Goal: Task Accomplishment & Management: Complete application form

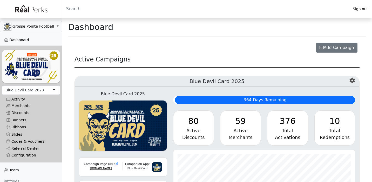
scroll to position [60, 182]
click at [27, 88] on div "Blue Devil Card 2023" at bounding box center [24, 89] width 38 height 5
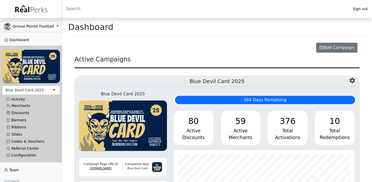
scroll to position [60, 182]
click at [28, 148] on link "Referral Center" at bounding box center [31, 148] width 58 height 7
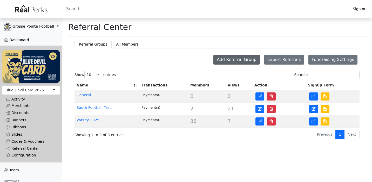
click at [255, 60] on button "Add Referral Group" at bounding box center [237, 60] width 47 height 10
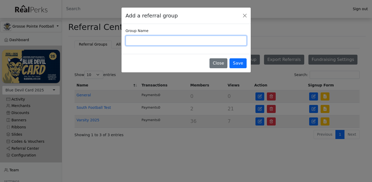
click at [210, 41] on input "Group Name" at bounding box center [186, 41] width 121 height 10
type input "JV 2025"
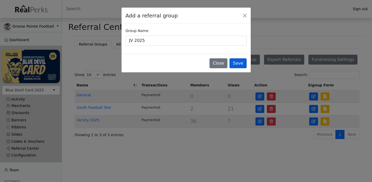
click at [236, 66] on button "Save" at bounding box center [238, 63] width 17 height 10
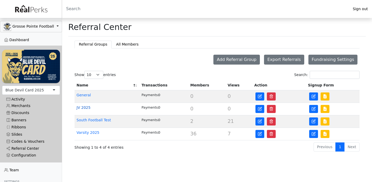
click at [86, 109] on link "JV 2025" at bounding box center [84, 107] width 14 height 4
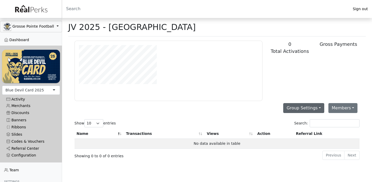
scroll to position [60, 188]
click at [336, 108] on button "Members" at bounding box center [343, 108] width 29 height 10
click at [336, 121] on link "Add Member" at bounding box center [349, 120] width 41 height 8
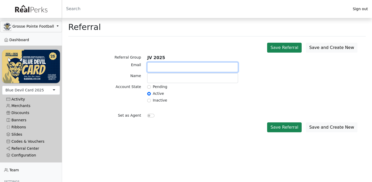
paste input "trbrennan7@gmail.com"
type input "trbrennan7@gmail.com"
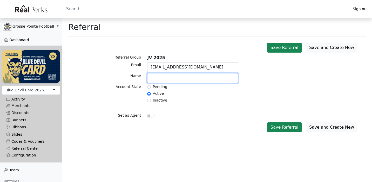
click at [153, 80] on input "text" at bounding box center [192, 78] width 91 height 10
type input "Tommy Brennan"
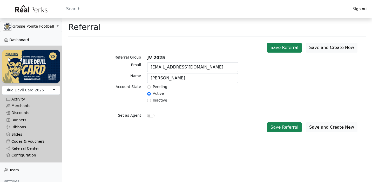
click at [316, 123] on button "Save and Create New" at bounding box center [332, 127] width 52 height 10
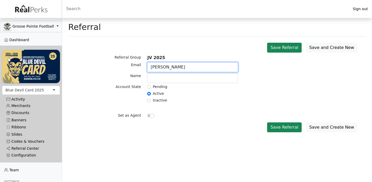
click at [192, 67] on input "Brady" at bounding box center [192, 67] width 91 height 10
paste input "bradyj.cooper@icloud.com"
type input "bradyj.cooper@icloud.com"
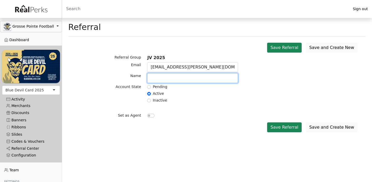
click at [179, 78] on input "text" at bounding box center [192, 78] width 91 height 10
type input "[PERSON_NAME]"
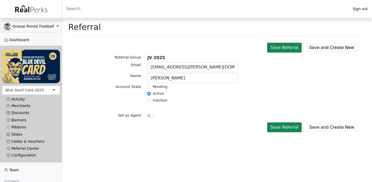
click at [323, 127] on button "Save and Create New" at bounding box center [332, 127] width 52 height 10
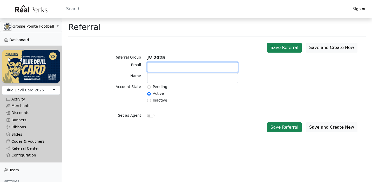
paste input "[EMAIL_ADDRESS][DOMAIN_NAME]"
type input "[EMAIL_ADDRESS][DOMAIN_NAME]"
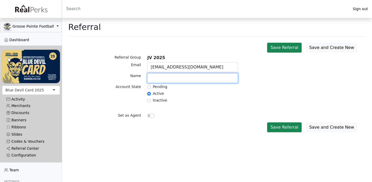
click at [159, 80] on input "text" at bounding box center [192, 78] width 91 height 10
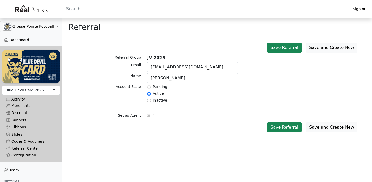
click at [175, 82] on div "[PERSON_NAME]" at bounding box center [192, 78] width 97 height 11
click at [175, 82] on input "Henry" at bounding box center [192, 78] width 91 height 10
paste input "Danielewicz"
type input "[PERSON_NAME]"
click at [331, 126] on button "Save and Create New" at bounding box center [332, 127] width 52 height 10
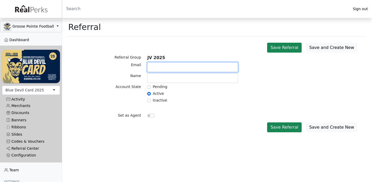
paste input "getzy2010@icloud.com"
type input "getzy2010@icloud.com"
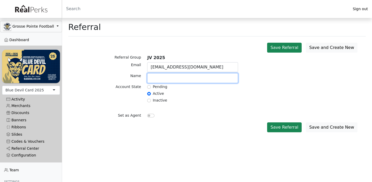
click at [163, 79] on input "text" at bounding box center [192, 78] width 91 height 10
type input "[PERSON_NAME]"
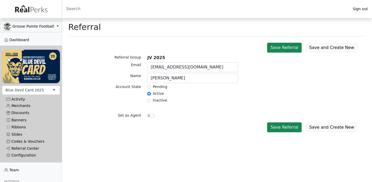
click at [210, 121] on div "Save and Create New Save Referral" at bounding box center [217, 127] width 292 height 14
click at [282, 126] on button "Save Referral" at bounding box center [284, 127] width 35 height 10
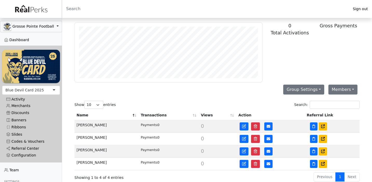
scroll to position [19, 0]
click at [346, 88] on button "Members" at bounding box center [343, 89] width 29 height 10
click at [340, 102] on link "Add Member" at bounding box center [349, 101] width 41 height 8
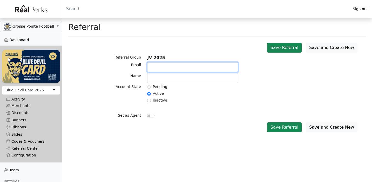
paste input "joseph1114ag@gmail.com"
type input "joseph1114ag@gmail.com"
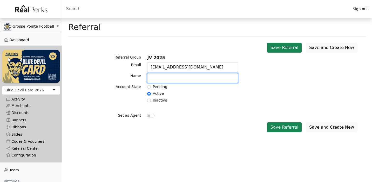
click at [172, 78] on input "text" at bounding box center [192, 78] width 91 height 10
paste input "Gutierrez"
type input "Joseph Gutierrez"
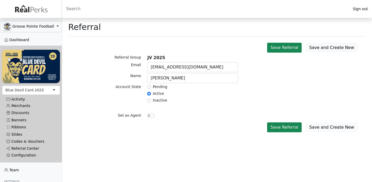
click at [326, 123] on button "Save and Create New" at bounding box center [332, 127] width 52 height 10
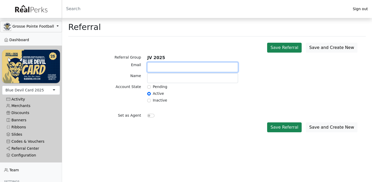
paste input "harrishawkins712@gmail.com"
type input "harrishawkins712@gmail.com"
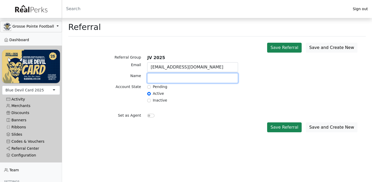
click at [166, 78] on input "text" at bounding box center [192, 78] width 91 height 10
type input "Harris Hawkins"
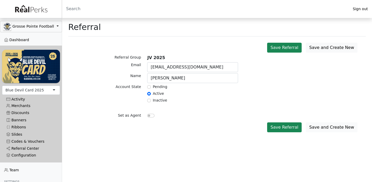
click at [327, 132] on button "Save and Create New" at bounding box center [332, 127] width 52 height 10
click at [328, 129] on button "Save and Create New" at bounding box center [332, 127] width 52 height 10
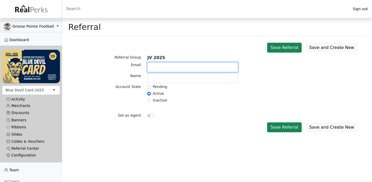
paste input "zacharydhayes@gmail.com"
type input "zacharydhayes@gmail.com"
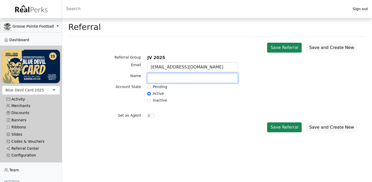
click at [164, 80] on input "text" at bounding box center [192, 78] width 91 height 10
type input "Zack Hayes"
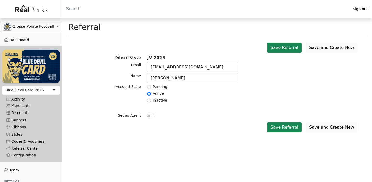
click at [326, 128] on button "Save and Create New" at bounding box center [332, 127] width 52 height 10
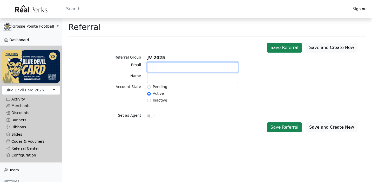
paste input "[EMAIL_ADDRESS][DOMAIN_NAME]"
type input "[EMAIL_ADDRESS][DOMAIN_NAME]"
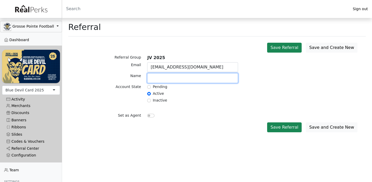
click at [170, 78] on input "text" at bounding box center [192, 78] width 91 height 10
type input "[PERSON_NAME]"
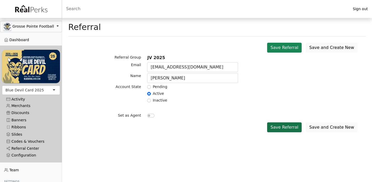
click at [279, 127] on button "Save Referral" at bounding box center [284, 127] width 35 height 10
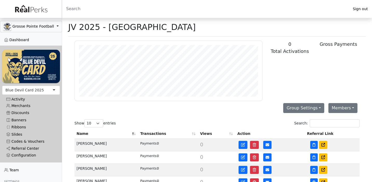
scroll to position [60, 188]
click at [23, 105] on link "Merchants" at bounding box center [31, 105] width 58 height 7
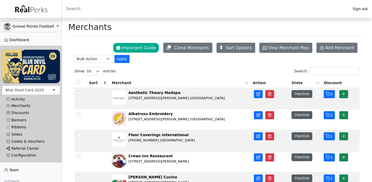
click at [24, 146] on link "Referral Center" at bounding box center [31, 148] width 58 height 7
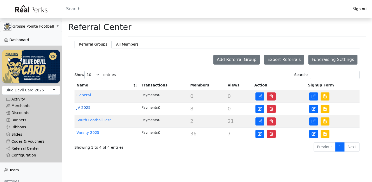
click at [87, 108] on link "JV 2025" at bounding box center [84, 107] width 14 height 4
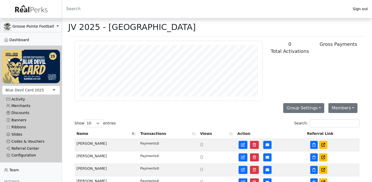
scroll to position [60, 188]
click at [334, 108] on button "Members" at bounding box center [343, 108] width 29 height 10
click at [336, 120] on link "Add Member" at bounding box center [349, 120] width 41 height 8
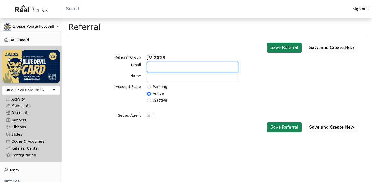
paste input "Zionj1923@gmail.com"
type input "Zionj1923@gmail.com"
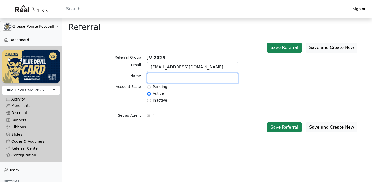
click at [158, 79] on input "text" at bounding box center [192, 78] width 91 height 10
type input "Zion Jones"
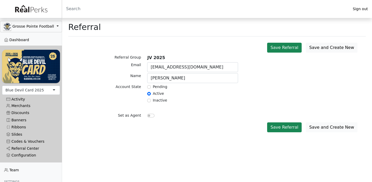
click at [313, 128] on button "Save and Create New" at bounding box center [332, 127] width 52 height 10
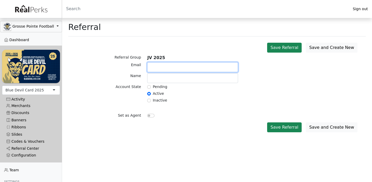
paste input "milleroliver848@gmail.com"
type input "milleroliver848@gmail.com"
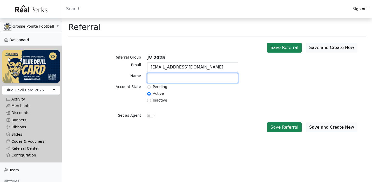
click at [175, 80] on input "text" at bounding box center [192, 78] width 91 height 10
type input "Oliver Miller"
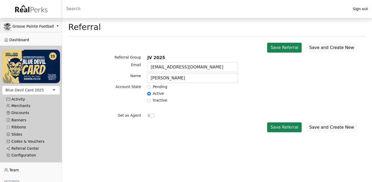
click at [318, 124] on button "Save and Create New" at bounding box center [332, 127] width 52 height 10
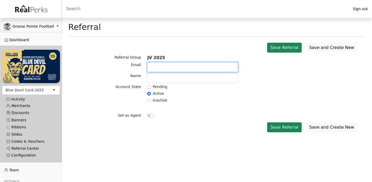
paste input "[EMAIL_ADDRESS][DOMAIN_NAME]"
type input "[EMAIL_ADDRESS][DOMAIN_NAME]"
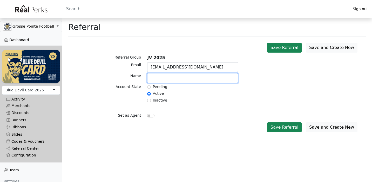
click at [161, 82] on input "text" at bounding box center [192, 78] width 91 height 10
paste input "Niscoromni"
type input "[PERSON_NAME]"
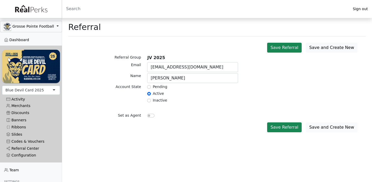
click at [326, 126] on button "Save and Create New" at bounding box center [332, 127] width 52 height 10
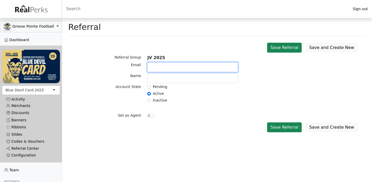
paste input "parlangelicole@gmail.com"
type input "parlangelicole@gmail.com"
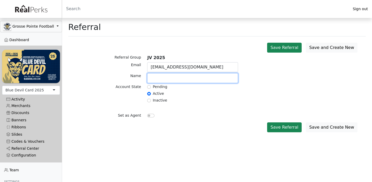
click at [159, 81] on input "text" at bounding box center [192, 78] width 91 height 10
paste input "Parlangeli"
type input "Cole Parlangeli"
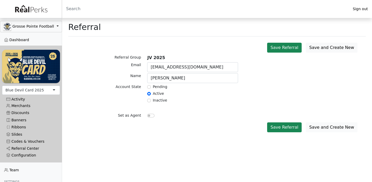
click at [313, 125] on button "Save and Create New" at bounding box center [332, 127] width 52 height 10
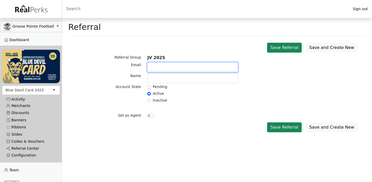
paste input "francispetz97@gmail.com"
type input "francispetz97@gmail.com"
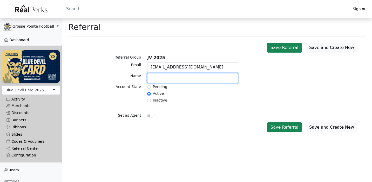
click at [165, 80] on input "text" at bounding box center [192, 78] width 91 height 10
type input "Francis Petz"
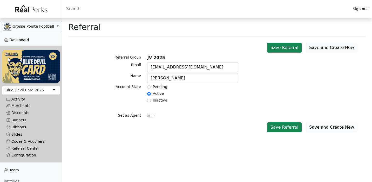
click at [315, 125] on button "Save and Create New" at bounding box center [332, 127] width 52 height 10
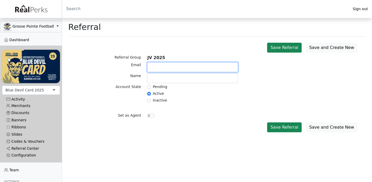
paste input "masonpolek1202@gmail.com"
type input "masonpolek1202@gmail.com"
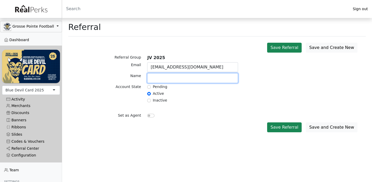
click at [172, 77] on input "text" at bounding box center [192, 78] width 91 height 10
type input "Mason Polek"
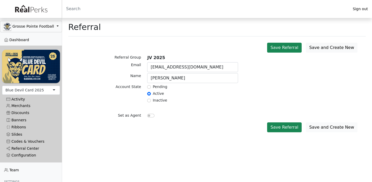
click at [342, 128] on button "Save and Create New" at bounding box center [332, 127] width 52 height 10
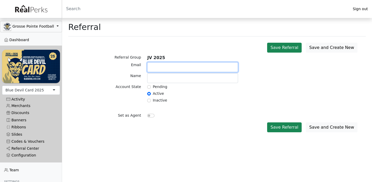
paste input "[EMAIL_ADDRESS][DOMAIN_NAME]"
type input "[EMAIL_ADDRESS][DOMAIN_NAME]"
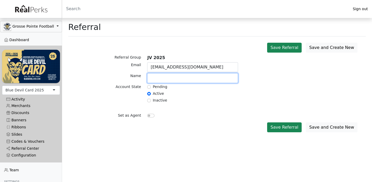
click at [163, 78] on input "text" at bounding box center [192, 78] width 91 height 10
type input "[PERSON_NAME]"
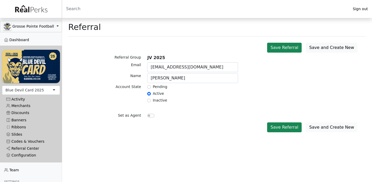
click at [327, 129] on button "Save and Create New" at bounding box center [332, 127] width 52 height 10
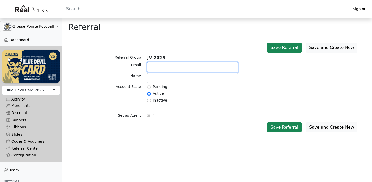
paste input "jropke16@gmail.com"
type input "jropke16@gmail.com"
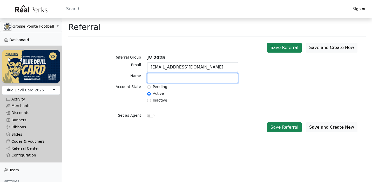
click at [188, 79] on input "text" at bounding box center [192, 78] width 91 height 10
type input "John Ropke"
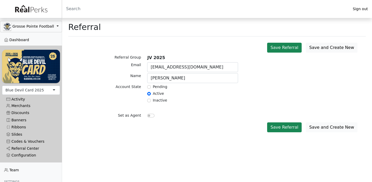
click at [321, 125] on button "Save and Create New" at bounding box center [332, 127] width 52 height 10
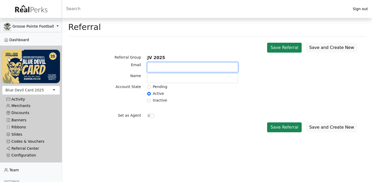
paste input "htranchida@gmail.com"
type input "htranchida@gmail.com"
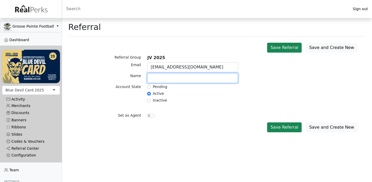
click at [180, 80] on input "text" at bounding box center [192, 78] width 91 height 10
paste input "Tranchida"
type input "Alex Tranchida"
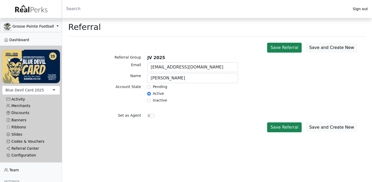
click at [327, 124] on button "Save and Create New" at bounding box center [332, 127] width 52 height 10
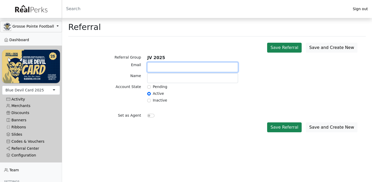
paste input "[EMAIL_ADDRESS][DOMAIN_NAME]"
type input "leonmemphisjamestucker@gmail.com"
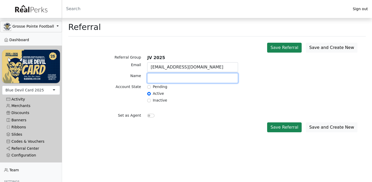
click at [188, 82] on input "text" at bounding box center [192, 78] width 91 height 10
type input "Leon Tucker"
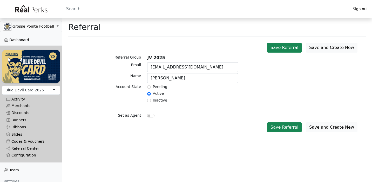
click at [320, 126] on button "Save and Create New" at bounding box center [332, 127] width 52 height 10
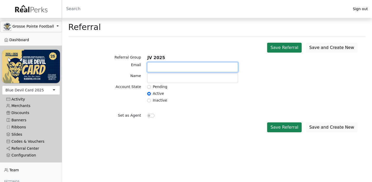
paste input "[EMAIL_ADDRESS][DOMAIN_NAME]"
type input "[EMAIL_ADDRESS][DOMAIN_NAME]"
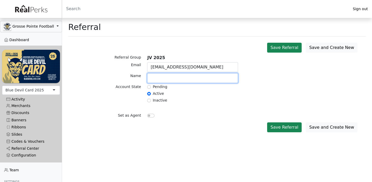
click at [191, 81] on input "text" at bounding box center [192, 78] width 91 height 10
paste input "Wazny"
type input "Thomas Wazny"
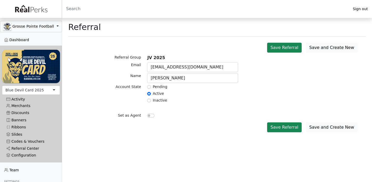
click at [321, 127] on button "Save and Create New" at bounding box center [332, 127] width 52 height 10
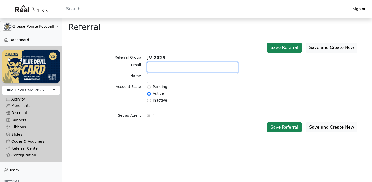
paste input "felix.wdziekonski@gmail.com"
type input "felix.wdziekonski@gmail.com"
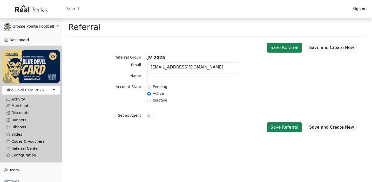
paste input "felix.wdziekonsk"
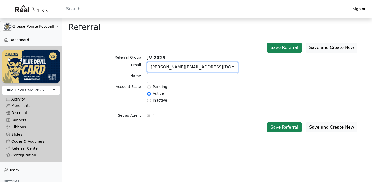
type input "felix.wdziekonski@gmail.com"
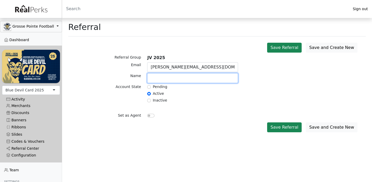
click at [168, 78] on input "text" at bounding box center [192, 78] width 91 height 10
paste input "Wdziekosnki"
type input "Felix Wdziekosnki"
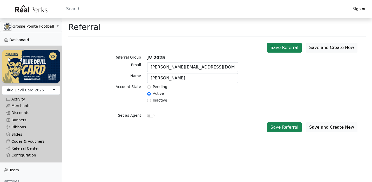
click at [331, 126] on button "Save and Create New" at bounding box center [332, 127] width 52 height 10
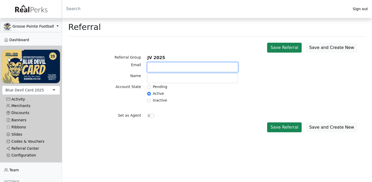
paste input "hwessels313@icloud.com"
type input "hwessels313@icloud.com"
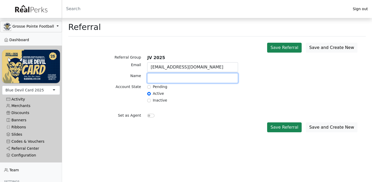
click at [162, 78] on input "text" at bounding box center [192, 78] width 91 height 10
paste input "Wessels"
type input "Harry Wessels"
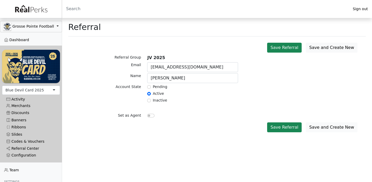
click at [321, 124] on button "Save and Create New" at bounding box center [332, 127] width 52 height 10
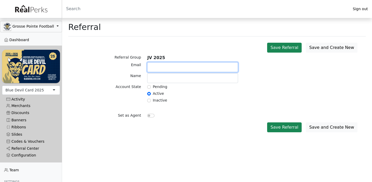
paste input "[EMAIL_ADDRESS][DOMAIN_NAME]"
type input "[EMAIL_ADDRESS][DOMAIN_NAME]"
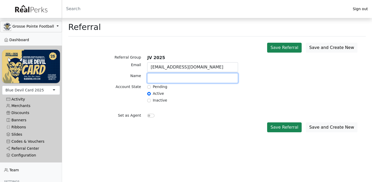
click at [162, 81] on input "text" at bounding box center [192, 78] width 91 height 10
type input "Cole Wortman"
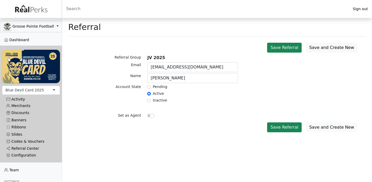
click at [321, 130] on button "Save and Create New" at bounding box center [332, 127] width 52 height 10
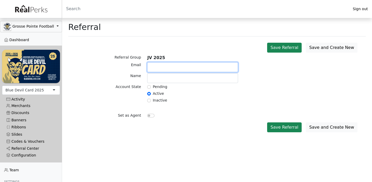
paste input "[EMAIL_ADDRESS][DOMAIN_NAME]"
type input "[EMAIL_ADDRESS][DOMAIN_NAME]"
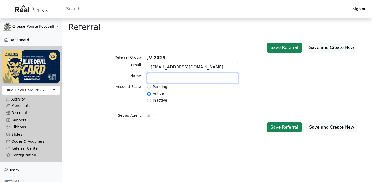
click at [183, 77] on input "text" at bounding box center [192, 78] width 91 height 10
type input "Cayden Wortman"
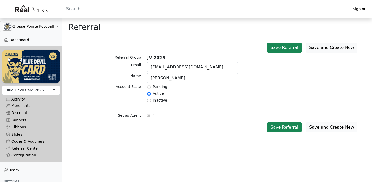
click at [326, 128] on button "Save and Create New" at bounding box center [332, 127] width 52 height 10
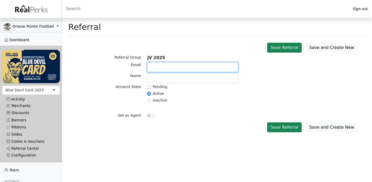
paste input "[EMAIL_ADDRESS][DOMAIN_NAME]"
type input "[EMAIL_ADDRESS][DOMAIN_NAME]"
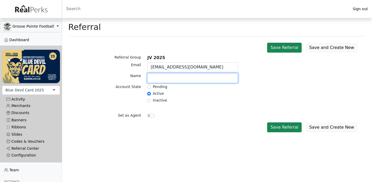
click at [172, 77] on input "text" at bounding box center [192, 78] width 91 height 10
paste input "Zaccagni"
type input "[PERSON_NAME]"
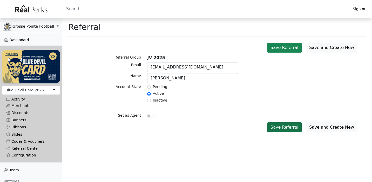
click at [298, 128] on button "Save Referral" at bounding box center [284, 127] width 35 height 10
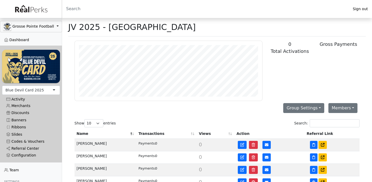
scroll to position [60, 188]
click at [31, 147] on link "Referral Center" at bounding box center [31, 148] width 58 height 7
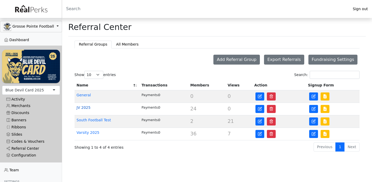
click at [85, 107] on link "JV 2025" at bounding box center [84, 107] width 14 height 4
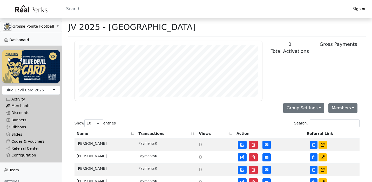
scroll to position [60, 188]
click at [26, 146] on link "Referral Center" at bounding box center [31, 148] width 58 height 7
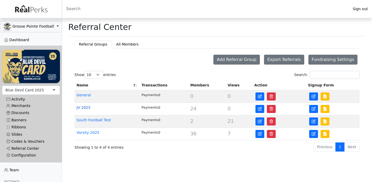
click at [87, 107] on link "JV 2025" at bounding box center [84, 107] width 14 height 4
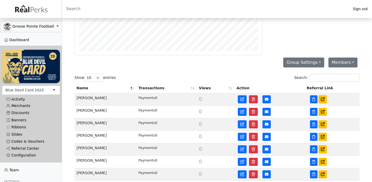
scroll to position [46, 0]
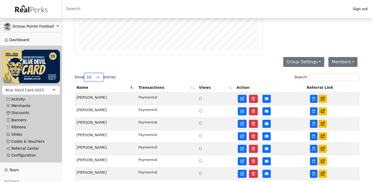
select select "50"
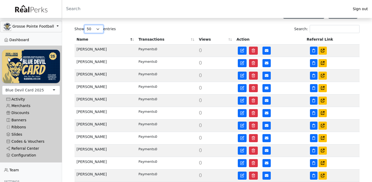
scroll to position [71, 0]
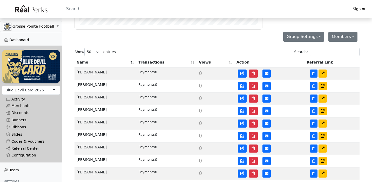
click at [19, 148] on link "Referral Center" at bounding box center [31, 148] width 58 height 7
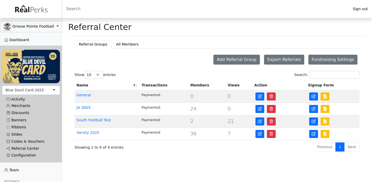
click at [87, 107] on link "JV 2025" at bounding box center [84, 107] width 14 height 4
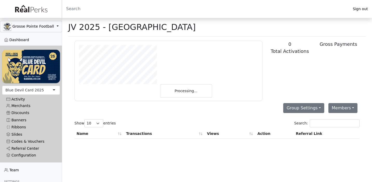
scroll to position [60, 188]
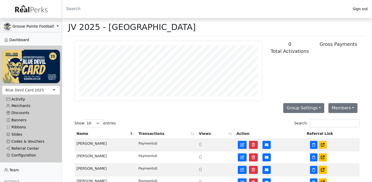
click at [323, 144] on icon at bounding box center [323, 145] width 4 height 4
click at [32, 155] on div "Configuration" at bounding box center [31, 155] width 50 height 4
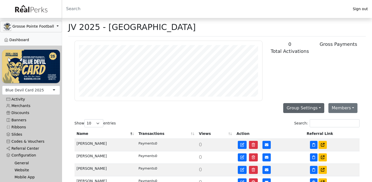
click at [312, 104] on button "Group Settings" at bounding box center [304, 108] width 41 height 10
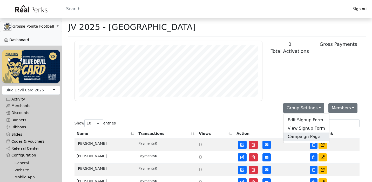
click at [303, 138] on link "Campaign Page" at bounding box center [307, 136] width 46 height 8
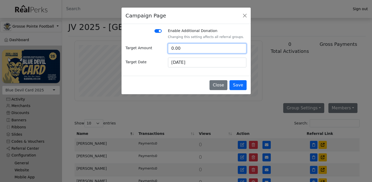
click at [206, 49] on input "0.00" at bounding box center [207, 48] width 79 height 10
type input "200"
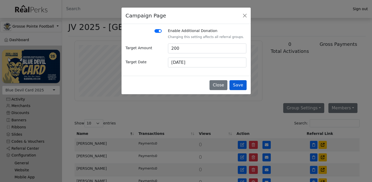
click at [239, 82] on button "Save" at bounding box center [238, 85] width 17 height 10
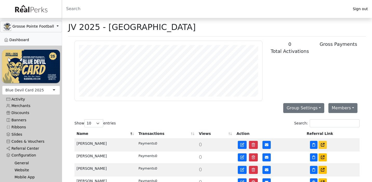
click at [321, 144] on icon at bounding box center [323, 145] width 4 height 4
click at [24, 106] on link "Merchants" at bounding box center [31, 105] width 58 height 7
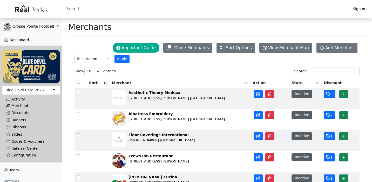
click at [24, 106] on link "Merchants" at bounding box center [31, 105] width 58 height 7
click at [22, 148] on link "Referral Center" at bounding box center [31, 148] width 58 height 7
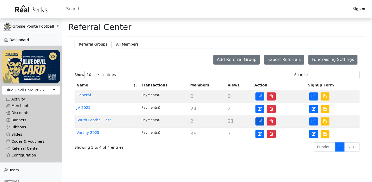
click at [259, 121] on icon "button" at bounding box center [260, 121] width 4 height 4
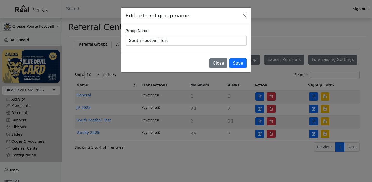
click at [246, 15] on button "Close" at bounding box center [245, 16] width 8 height 8
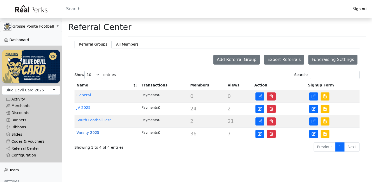
click at [89, 133] on link "Varsity 2025" at bounding box center [88, 132] width 23 height 4
click at [101, 120] on link "South Football Test" at bounding box center [94, 120] width 35 height 4
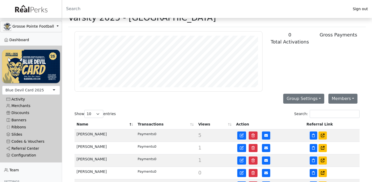
scroll to position [12, 0]
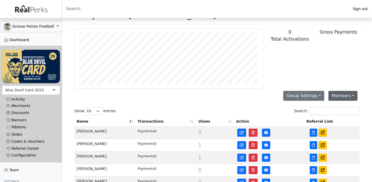
click at [343, 97] on button "Members" at bounding box center [343, 96] width 29 height 10
click at [339, 82] on div "0 Total Activations Gross Payments" at bounding box center [314, 58] width 97 height 60
click at [322, 95] on button "Group Settings" at bounding box center [304, 96] width 41 height 10
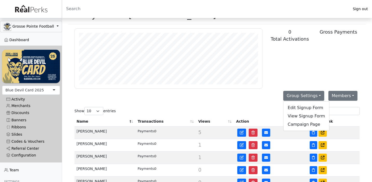
click at [317, 78] on div "0 Total Activations Gross Payments" at bounding box center [314, 58] width 97 height 60
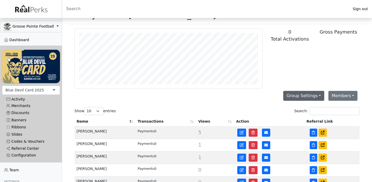
click at [313, 95] on button "Group Settings" at bounding box center [304, 96] width 41 height 10
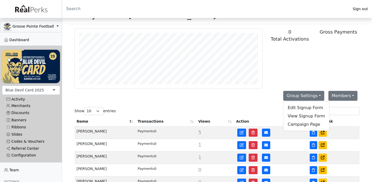
click at [307, 75] on div "0 Total Activations Gross Payments" at bounding box center [314, 58] width 97 height 60
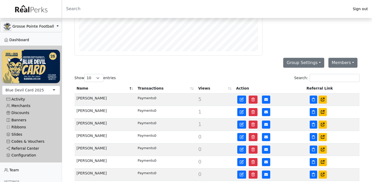
scroll to position [46, 0]
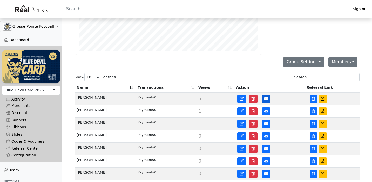
click at [265, 98] on icon at bounding box center [267, 98] width 4 height 3
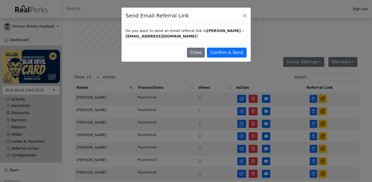
click at [248, 75] on div "Send Email Referral Link Do you want to send an email referral link to A.J. Zie…" at bounding box center [186, 91] width 372 height 182
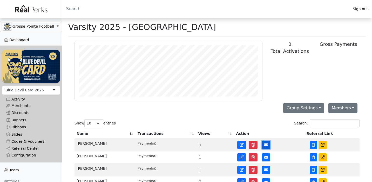
scroll to position [0, 0]
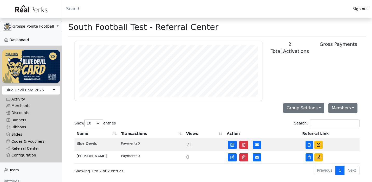
scroll to position [60, 188]
click at [258, 144] on icon at bounding box center [257, 144] width 4 height 3
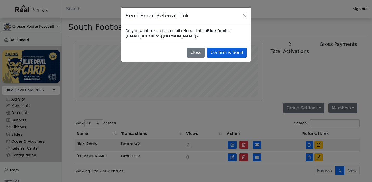
click at [227, 54] on button "Confirm & Send" at bounding box center [227, 53] width 40 height 10
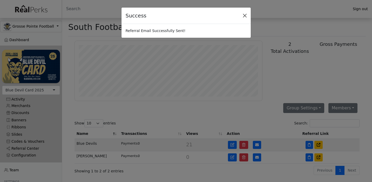
click at [245, 15] on button "Close" at bounding box center [245, 16] width 8 height 8
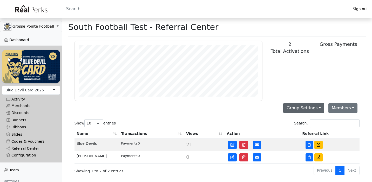
click at [318, 108] on button "Group Settings" at bounding box center [304, 108] width 41 height 10
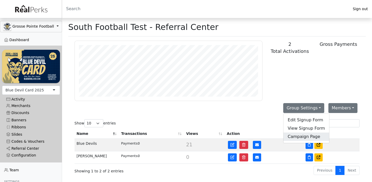
click at [303, 134] on link "Campaign Page" at bounding box center [307, 136] width 46 height 8
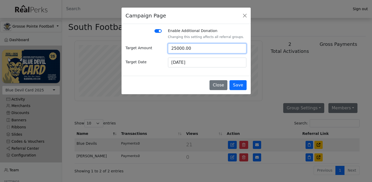
click at [207, 50] on input "25000.00" at bounding box center [207, 48] width 79 height 10
type input "200"
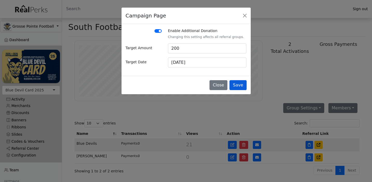
click at [240, 87] on button "Save" at bounding box center [238, 85] width 17 height 10
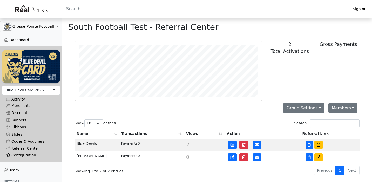
click at [21, 154] on div "Configuration" at bounding box center [31, 155] width 50 height 4
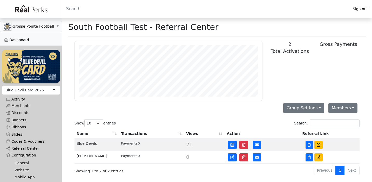
click at [21, 150] on link "Referral Center" at bounding box center [31, 148] width 58 height 7
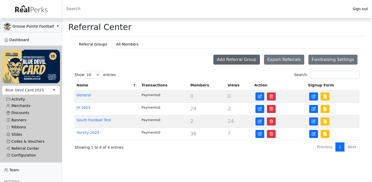
click at [245, 62] on button "Add Referral Group" at bounding box center [237, 60] width 47 height 10
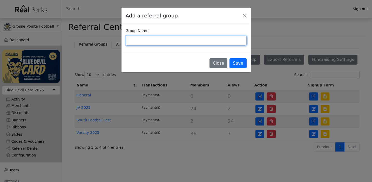
click at [211, 45] on input "Group Name" at bounding box center [186, 41] width 121 height 10
type input "Frosh 2025"
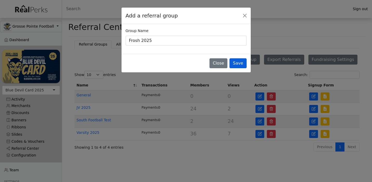
click at [237, 63] on button "Save" at bounding box center [238, 63] width 17 height 10
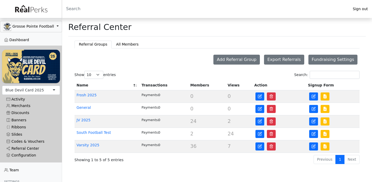
click at [91, 98] on td "Frosh 2025" at bounding box center [107, 96] width 65 height 12
click at [91, 97] on link "Frosh 2025" at bounding box center [87, 95] width 20 height 4
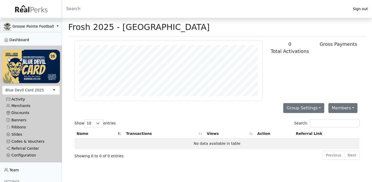
scroll to position [60, 188]
click at [292, 104] on button "Group Settings" at bounding box center [304, 108] width 41 height 10
click at [295, 138] on link "Campaign Page" at bounding box center [307, 136] width 46 height 8
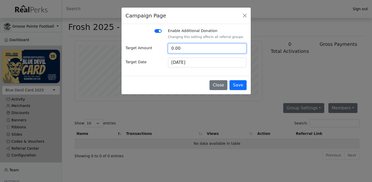
click at [202, 49] on input "0.00" at bounding box center [207, 48] width 79 height 10
type input "200"
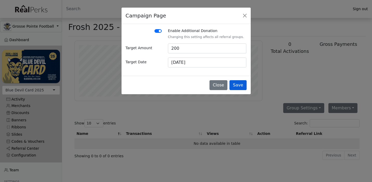
click at [244, 86] on button "Save" at bounding box center [238, 85] width 17 height 10
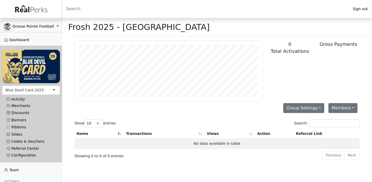
click at [346, 102] on div "Members Add Member Import Export" at bounding box center [343, 108] width 33 height 14
click at [342, 108] on button "Members" at bounding box center [343, 108] width 29 height 10
click at [340, 120] on link "Add Member" at bounding box center [349, 120] width 41 height 8
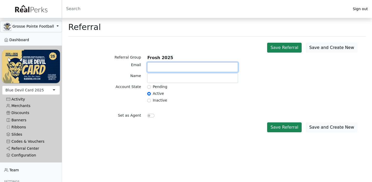
paste input "adlhocha1134@gmail.com"
type input "adlhocha1134@gmail.com"
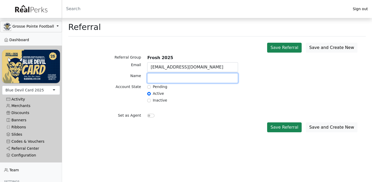
click at [160, 80] on input "text" at bounding box center [192, 78] width 91 height 10
type input "a"
paste input "Adlhoch"
type input "Andrew Adlhoch"
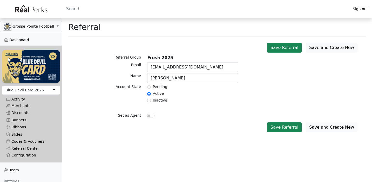
click at [318, 127] on button "Save and Create New" at bounding box center [332, 127] width 52 height 10
click at [253, 0] on header "Sign out" at bounding box center [186, 9] width 372 height 18
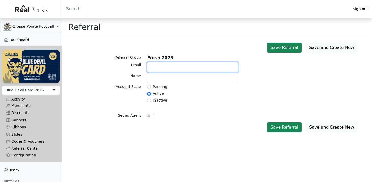
click at [179, 69] on input "text" at bounding box center [192, 67] width 91 height 10
paste input "carsonahee@gmail.com"
type input "carsonahee@gmail.com"
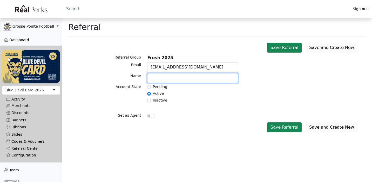
click at [169, 81] on input "text" at bounding box center [192, 78] width 91 height 10
type input "Carson Ahee"
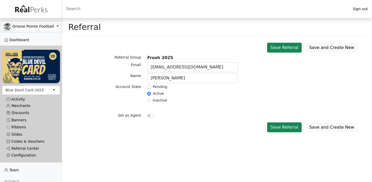
click at [320, 126] on button "Save and Create New" at bounding box center [332, 127] width 52 height 10
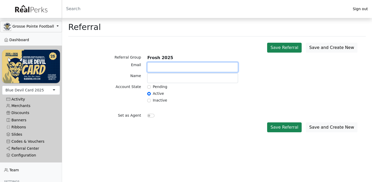
paste input "[EMAIL_ADDRESS][DOMAIN_NAME]"
type input "[EMAIL_ADDRESS][DOMAIN_NAME]"
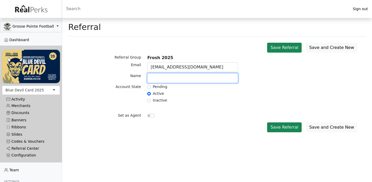
click at [159, 81] on input "text" at bounding box center [192, 78] width 91 height 10
type input "H"
paste input "[PERSON_NAME]"
type input "[PERSON_NAME]"
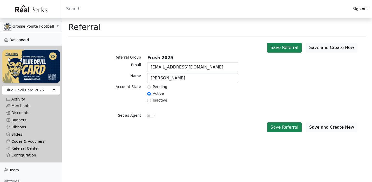
click at [327, 127] on button "Save and Create New" at bounding box center [332, 127] width 52 height 10
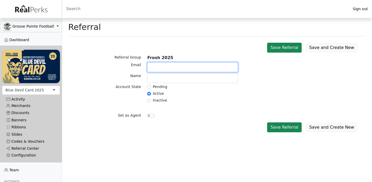
paste input "[EMAIL_ADDRESS][DOMAIN_NAME]"
type input "nolanboon11@gmail.com"
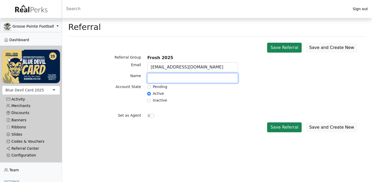
click at [179, 80] on input "text" at bounding box center [192, 78] width 91 height 10
type input "Nolan Boon"
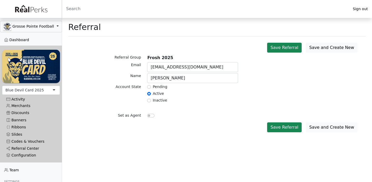
click at [320, 127] on button "Save and Create New" at bounding box center [332, 127] width 52 height 10
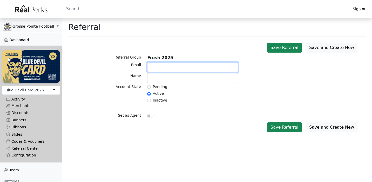
paste input "[EMAIL_ADDRESS][DOMAIN_NAME]"
type input "[EMAIL_ADDRESS][DOMAIN_NAME]"
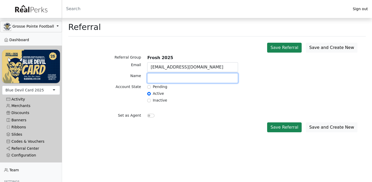
click at [163, 78] on input "text" at bounding box center [192, 78] width 91 height 10
type input "W"
paste input "Buhalis"
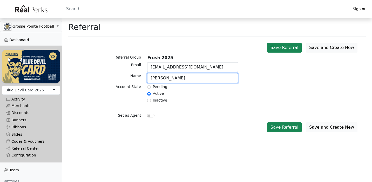
type input "William Buhalis"
click at [333, 126] on button "Save and Create New" at bounding box center [332, 127] width 52 height 10
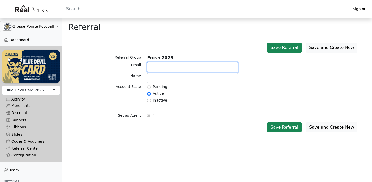
paste input "burns.bj@icloud.com"
type input "burns.bj@icloud.com"
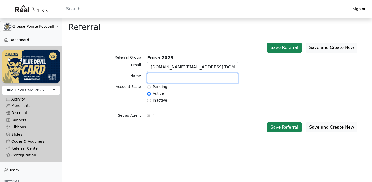
click at [166, 79] on input "text" at bounding box center [192, 78] width 91 height 10
type input "Benjamin Burns"
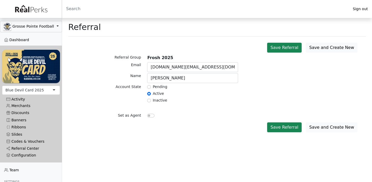
click at [340, 127] on button "Save and Create New" at bounding box center [332, 127] width 52 height 10
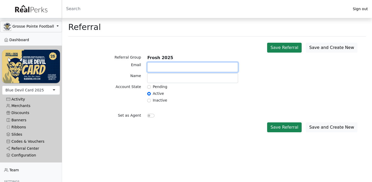
paste input "jakecampbell31369@gmail.com"
type input "jakecampbell31369@gmail.com"
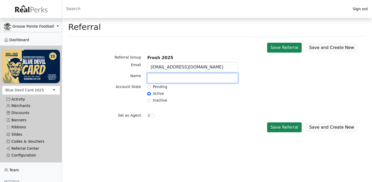
click at [171, 77] on input "text" at bounding box center [192, 78] width 91 height 10
type input "Jake Campbell"
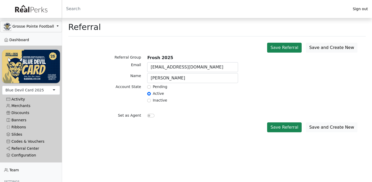
click at [321, 126] on button "Save and Create New" at bounding box center [332, 127] width 52 height 10
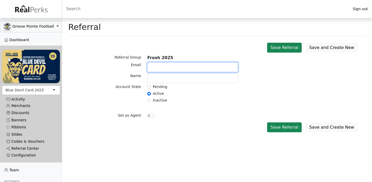
paste input "[EMAIL_ADDRESS][PERSON_NAME][DOMAIN_NAME]"
type input "[EMAIL_ADDRESS][PERSON_NAME][DOMAIN_NAME]"
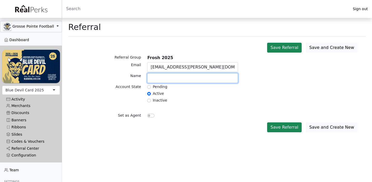
click at [167, 78] on input "text" at bounding box center [192, 78] width 91 height 10
type input "[PERSON_NAME]"
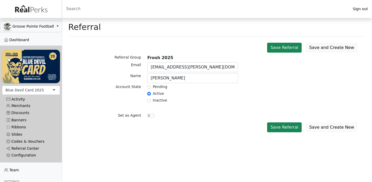
click at [331, 124] on button "Save and Create New" at bounding box center [332, 127] width 52 height 10
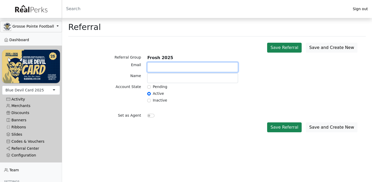
paste input "mcoplen@icloud.com"
type input "mcoplen@icloud.com"
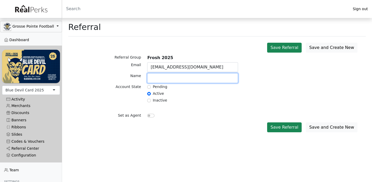
click at [190, 77] on input "text" at bounding box center [192, 78] width 91 height 10
type input "Max Coplen"
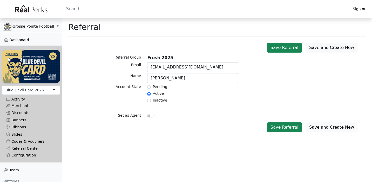
click at [325, 126] on button "Save and Create New" at bounding box center [332, 127] width 52 height 10
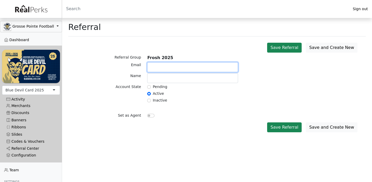
paste input "[EMAIL_ADDRESS][DOMAIN_NAME]"
type input "[EMAIL_ADDRESS][DOMAIN_NAME]"
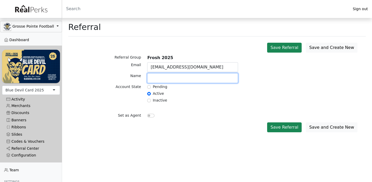
click at [166, 79] on input "text" at bounding box center [192, 78] width 91 height 10
paste input "Deneault"
type input "Ford Deneault"
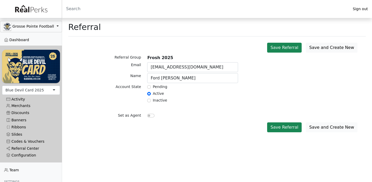
click at [318, 126] on button "Save and Create New" at bounding box center [332, 127] width 52 height 10
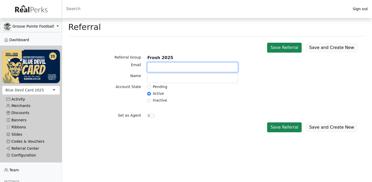
paste input "hannemanadler@gmail.com"
type input "hannemanadler@gmail.com"
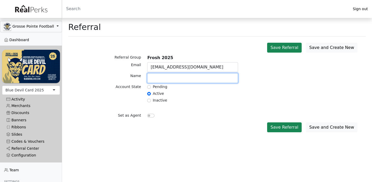
click at [163, 78] on input "text" at bounding box center [192, 78] width 91 height 10
paste input "Hanneman"
type input "Adler Hanneman"
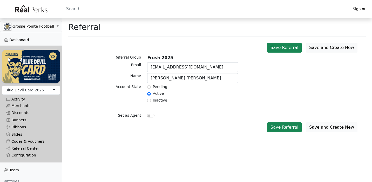
click at [332, 129] on button "Save and Create New" at bounding box center [332, 127] width 52 height 10
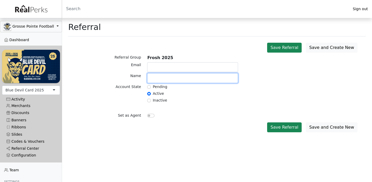
click at [173, 80] on input "text" at bounding box center [192, 78] width 91 height 10
paste input "Charlie"
type input "Charlie"
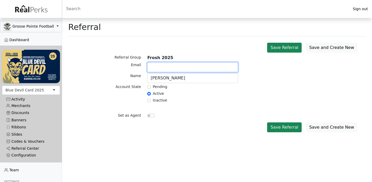
click at [168, 68] on input "text" at bounding box center [192, 67] width 91 height 10
paste input "charlieharber12@gmail.com"
type input "charlieharber12@gmail.com"
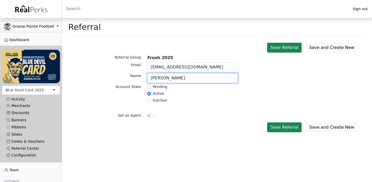
click at [172, 78] on input "Charlie" at bounding box center [192, 78] width 91 height 10
type input "Charlie Harber"
click at [320, 127] on button "Save and Create New" at bounding box center [332, 127] width 52 height 10
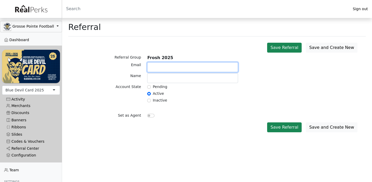
paste input "[EMAIL_ADDRESS][DOMAIN_NAME]"
type input "[EMAIL_ADDRESS][DOMAIN_NAME]"
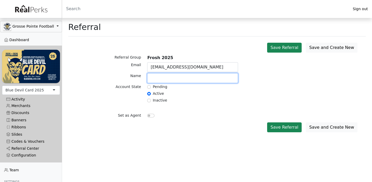
click at [196, 77] on input "text" at bounding box center [192, 78] width 91 height 10
paste input "Vicente"
paste input "Hyliard"
type input "Vicente Hyliard"
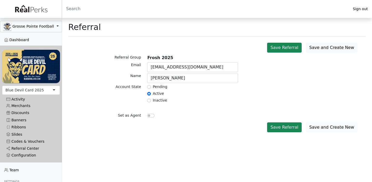
click at [327, 128] on button "Save and Create New" at bounding box center [332, 127] width 52 height 10
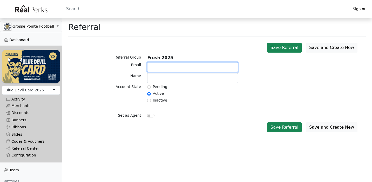
paste input "[EMAIL_ADDRESS][DOMAIN_NAME]"
type input "bknuth@icloud.com"
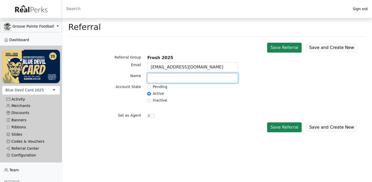
click at [173, 77] on input "text" at bounding box center [192, 78] width 91 height 10
paste input "Knuth"
type input "Blaze Knuth"
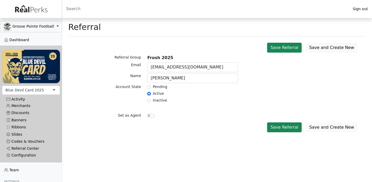
click at [330, 129] on button "Save and Create New" at bounding box center [332, 127] width 52 height 10
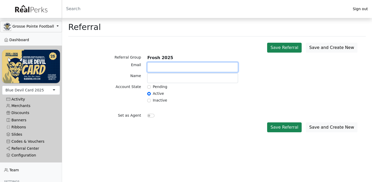
paste input "[EMAIL_ADDRESS][DOMAIN_NAME]"
type input "[EMAIL_ADDRESS][DOMAIN_NAME]"
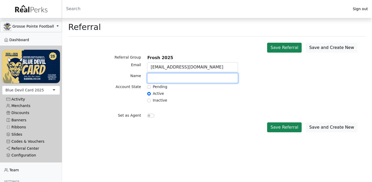
click at [173, 81] on input "text" at bounding box center [192, 78] width 91 height 10
type input "Martin Krall"
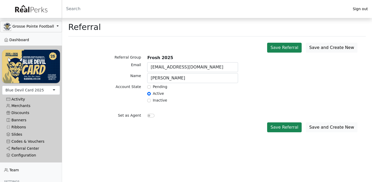
click at [340, 130] on button "Save and Create New" at bounding box center [332, 127] width 52 height 10
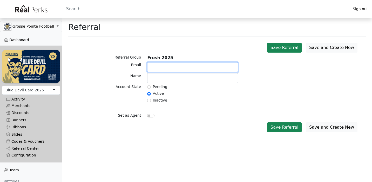
paste input "samkrupp@gmail.com"
type input "samkrupp@gmail.com"
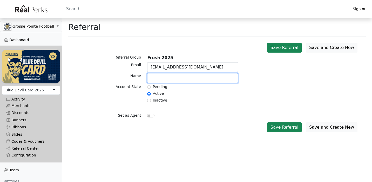
click at [163, 82] on input "text" at bounding box center [192, 78] width 91 height 10
type input "Sam Krupp"
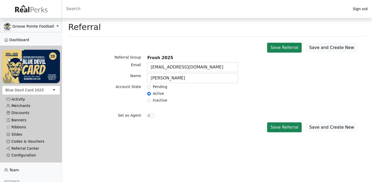
click at [326, 126] on button "Save and Create New" at bounding box center [332, 127] width 52 height 10
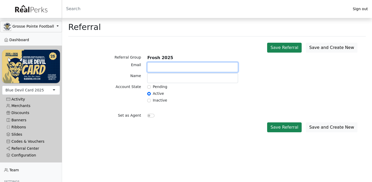
paste input "[EMAIL_ADDRESS][DOMAIN_NAME]"
type input "[EMAIL_ADDRESS][DOMAIN_NAME]"
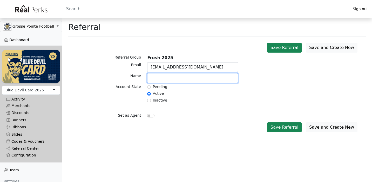
click at [164, 76] on input "text" at bounding box center [192, 78] width 91 height 10
type input "Jude Litton"
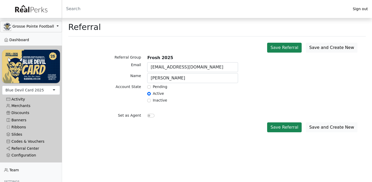
click at [323, 130] on button "Save and Create New" at bounding box center [332, 127] width 52 height 10
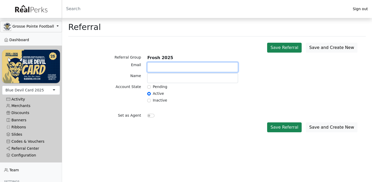
paste input "clupo29@icloud.com"
type input "clupo29@icloud.com"
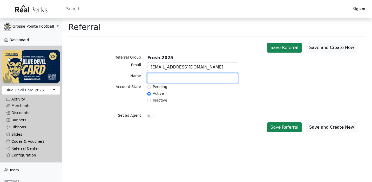
click at [166, 75] on input "text" at bounding box center [192, 78] width 91 height 10
type input "Cole Lupo"
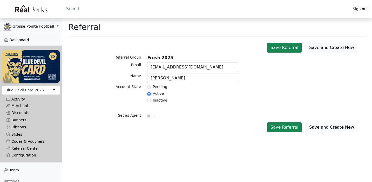
click at [319, 125] on button "Save and Create New" at bounding box center [332, 127] width 52 height 10
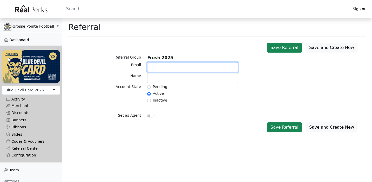
paste input "[EMAIL_ADDRESS][DOMAIN_NAME]"
type input "[EMAIL_ADDRESS][DOMAIN_NAME]"
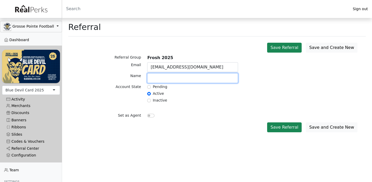
click at [163, 77] on input "text" at bounding box center [192, 78] width 91 height 10
paste input "McGuckin"
type input "Reid McGuckin"
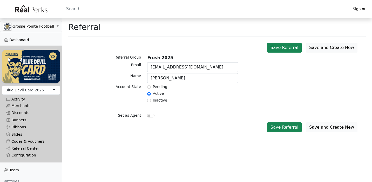
click at [315, 126] on button "Save and Create New" at bounding box center [332, 127] width 52 height 10
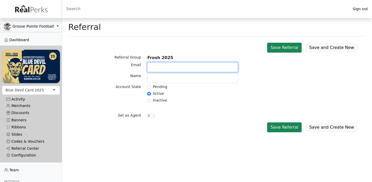
paste input "jtnickolas@icloud.com"
type input "jtnickolas@icloud.com"
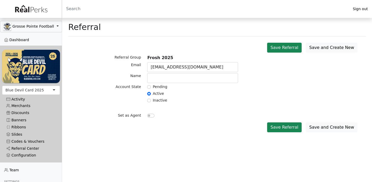
click at [159, 83] on div at bounding box center [192, 78] width 97 height 11
click at [160, 81] on input "text" at bounding box center [192, 78] width 91 height 10
paste input "Nickolas"
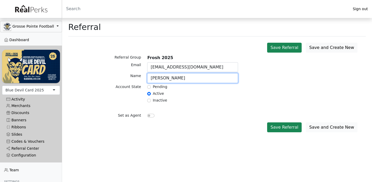
type input "Jack Nickolas"
click at [332, 127] on button "Save and Create New" at bounding box center [332, 127] width 52 height 10
click at [200, 80] on input "text" at bounding box center [192, 78] width 91 height 10
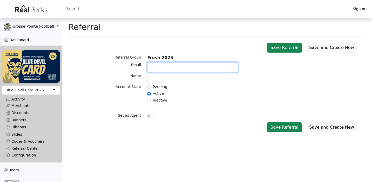
click at [199, 70] on input "text" at bounding box center [192, 67] width 91 height 10
paste input "zach.nyenhuis@icloud.com"
type input "zach.nyenhuis@icloud.com"
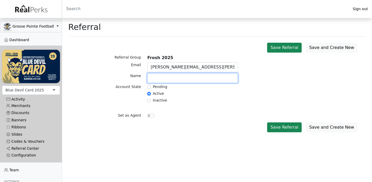
click at [168, 77] on input "text" at bounding box center [192, 78] width 91 height 10
paste input "Nyenhuis"
type input "Zach Nyenhuis"
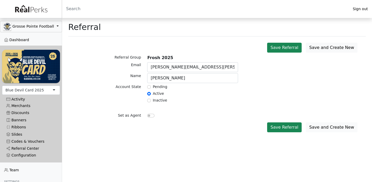
click at [328, 126] on button "Save and Create New" at bounding box center [332, 127] width 52 height 10
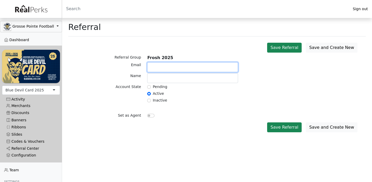
paste input "[PERSON_NAME][EMAIL_ADDRESS][DOMAIN_NAME]"
type input "[PERSON_NAME][EMAIL_ADDRESS][DOMAIN_NAME]"
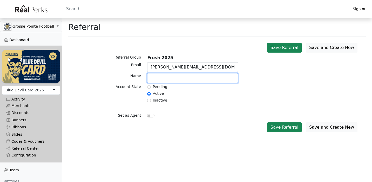
click at [168, 78] on input "text" at bounding box center [192, 78] width 91 height 10
paste input "McKenzie"
type input "Everett McKenzie"
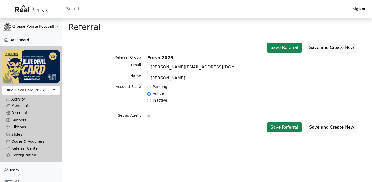
click at [321, 126] on button "Save and Create New" at bounding box center [332, 127] width 52 height 10
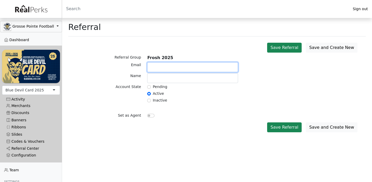
paste input "[EMAIL_ADDRESS][DOMAIN_NAME]"
type input "[EMAIL_ADDRESS][DOMAIN_NAME]"
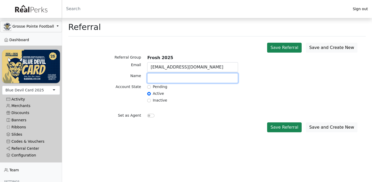
click at [198, 78] on input "text" at bounding box center [192, 78] width 91 height 10
paste input "Richards"
type input "Malcolm Richards"
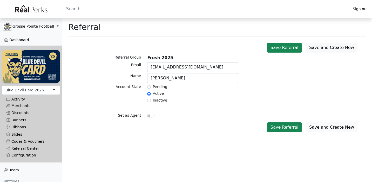
click at [320, 127] on button "Save and Create New" at bounding box center [332, 127] width 52 height 10
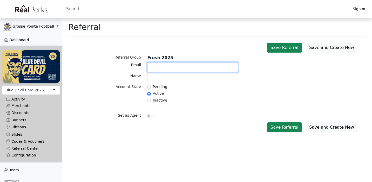
paste input "wyatt.l.r@icloud.com"
type input "wyatt.l.r@icloud.com"
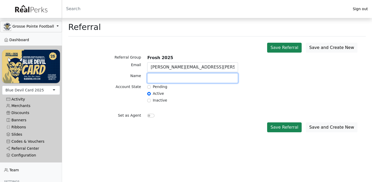
click at [189, 77] on input "text" at bounding box center [192, 78] width 91 height 10
type input "Wyatt Roberts"
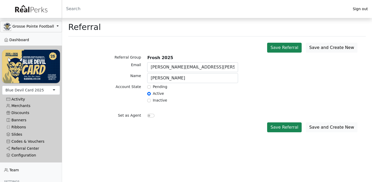
click at [329, 128] on button "Save and Create New" at bounding box center [332, 127] width 52 height 10
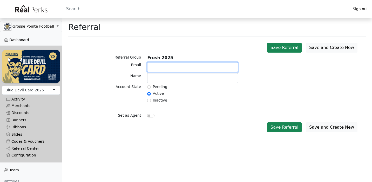
paste input "[PERSON_NAME][EMAIL_ADDRESS][DOMAIN_NAME]"
type input "[PERSON_NAME][EMAIL_ADDRESS][DOMAIN_NAME]"
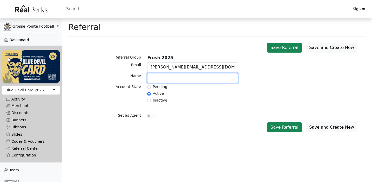
click at [170, 78] on input "text" at bounding box center [192, 78] width 91 height 10
type input "Benjamin Ryan"
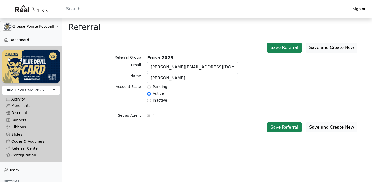
click at [319, 128] on button "Save and Create New" at bounding box center [332, 127] width 52 height 10
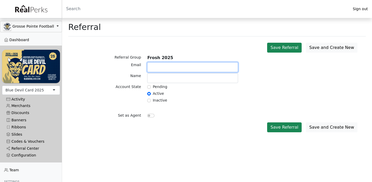
paste input "aosecco@icloud.com"
type input "aosecco@icloud.com"
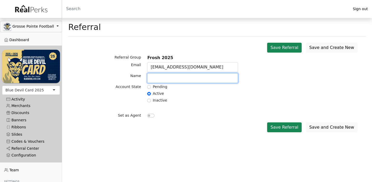
click at [189, 76] on input "text" at bounding box center [192, 78] width 91 height 10
paste input "Alessandro"
type input "Alessandro Secco"
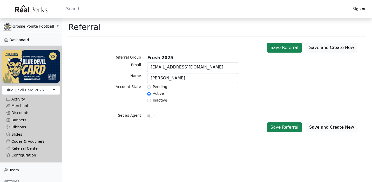
click at [333, 127] on button "Save and Create New" at bounding box center [332, 127] width 52 height 10
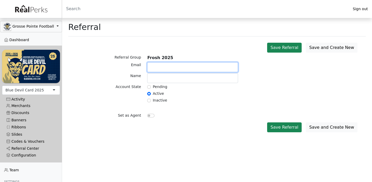
paste input "ejstarrs13@gmail.com"
type input "ejstarrs13@gmail.com"
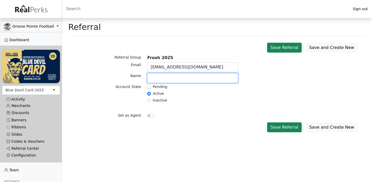
click at [164, 80] on input "text" at bounding box center [192, 78] width 91 height 10
type input "Evan Starrs"
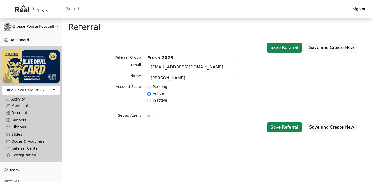
click at [316, 124] on button "Save and Create New" at bounding box center [332, 127] width 52 height 10
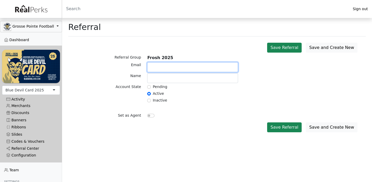
paste input "[EMAIL_ADDRESS][DOMAIN_NAME]"
type input "[EMAIL_ADDRESS][DOMAIN_NAME]"
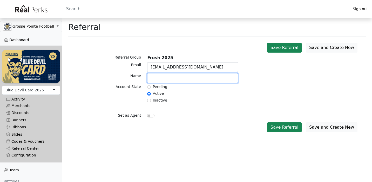
click at [172, 78] on input "text" at bounding box center [192, 78] width 91 height 10
type input "Peter Struck"
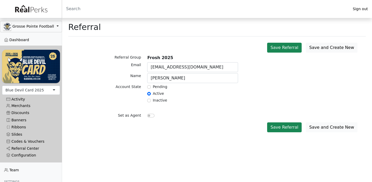
click at [333, 130] on button "Save and Create New" at bounding box center [332, 127] width 52 height 10
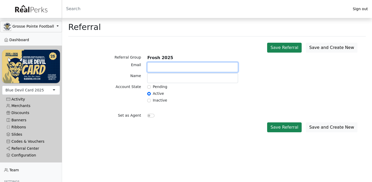
paste input "wmtemkin@gmail.com"
type input "wmtemkin@gmail.com"
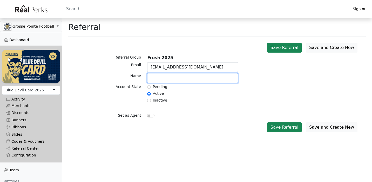
click at [181, 80] on input "text" at bounding box center [192, 78] width 91 height 10
paste input "Temkin"
type input "William Temkin"
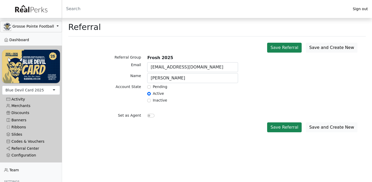
click at [332, 127] on button "Save and Create New" at bounding box center [332, 127] width 52 height 10
click at [24, 148] on link "Referral Center" at bounding box center [31, 148] width 58 height 7
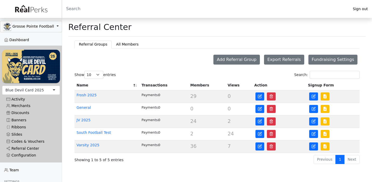
click at [86, 98] on td "Frosh 2025" at bounding box center [107, 96] width 65 height 12
click at [87, 95] on link "Frosh 2025" at bounding box center [87, 95] width 20 height 4
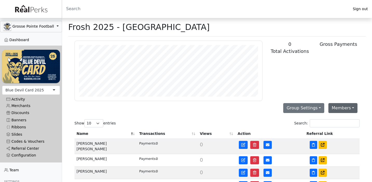
click at [335, 106] on button "Members" at bounding box center [343, 108] width 29 height 10
click at [338, 121] on link "Add Member" at bounding box center [349, 120] width 41 height 8
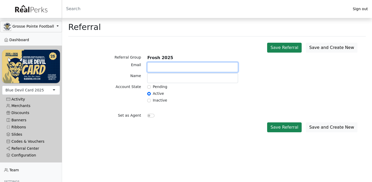
paste input "[PERSON_NAME][EMAIL_ADDRESS][PERSON_NAME][DOMAIN_NAME]"
type input "christopher.wahl.22@gmail.com"
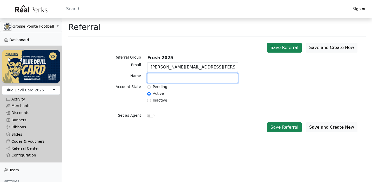
click at [162, 82] on input "text" at bounding box center [192, 78] width 91 height 10
type input "[PERSON_NAME]"
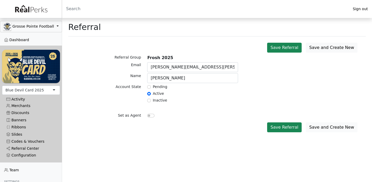
click at [332, 127] on button "Save and Create New" at bounding box center [332, 127] width 52 height 10
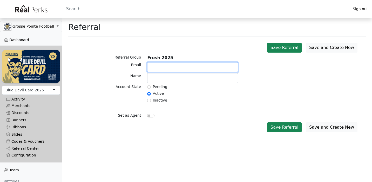
paste input "grayden.waterson@gmail.com"
type input "grayden.waterson@gmail.com"
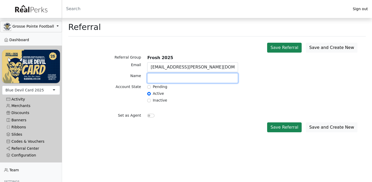
click at [157, 81] on input "text" at bounding box center [192, 78] width 91 height 10
type input "Grayden Waterson"
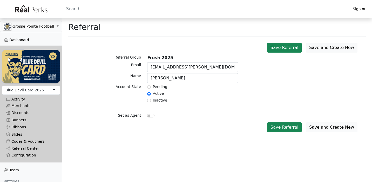
click at [318, 127] on button "Save and Create New" at bounding box center [332, 127] width 52 height 10
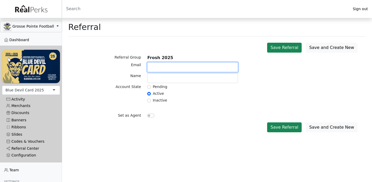
paste input "gordon_w@icloud.com"
type input "gordon_w@icloud.com"
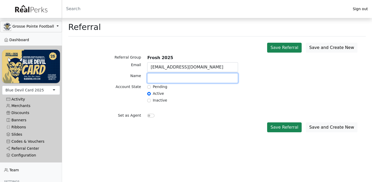
click at [189, 79] on input "text" at bounding box center [192, 78] width 91 height 10
type input "Gordon Williams"
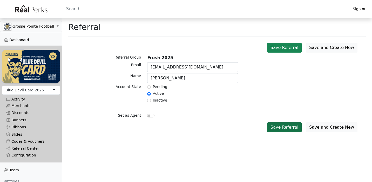
click at [287, 128] on button "Save Referral" at bounding box center [284, 127] width 35 height 10
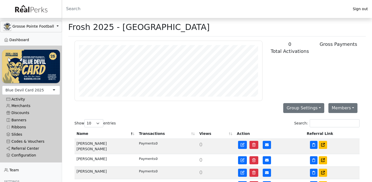
scroll to position [60, 188]
click at [26, 152] on div "Configuration General Website Mobile App Templates [GEOGRAPHIC_DATA]" at bounding box center [31, 155] width 58 height 6
click at [26, 149] on link "Referral Center" at bounding box center [31, 148] width 58 height 7
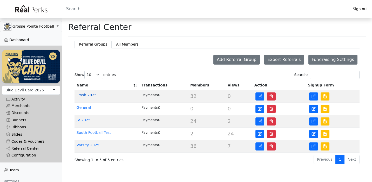
click at [87, 95] on link "Frosh 2025" at bounding box center [87, 95] width 20 height 4
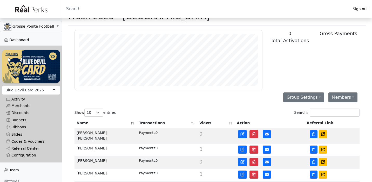
scroll to position [13, 0]
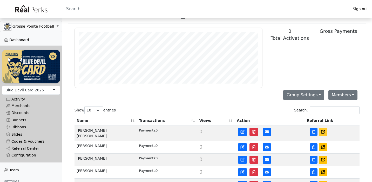
click at [321, 131] on icon at bounding box center [323, 132] width 4 height 4
click at [19, 38] on link "Dashboard" at bounding box center [31, 39] width 62 height 7
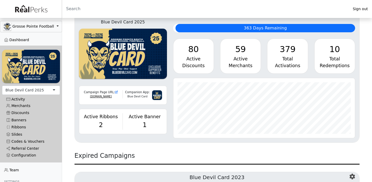
scroll to position [73, 0]
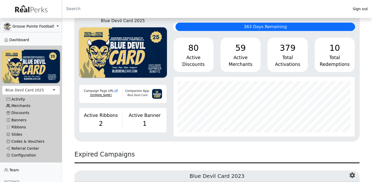
click at [20, 103] on link "Merchants" at bounding box center [31, 105] width 58 height 7
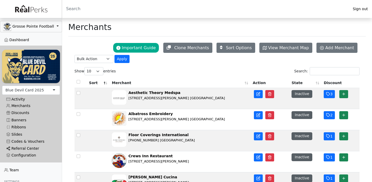
click at [25, 149] on link "Referral Center" at bounding box center [31, 148] width 58 height 7
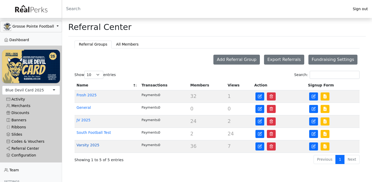
click at [88, 147] on link "Varsity 2025" at bounding box center [88, 145] width 23 height 4
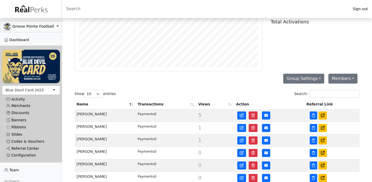
scroll to position [30, 0]
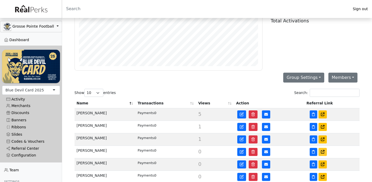
click at [324, 151] on icon at bounding box center [323, 152] width 4 height 4
click at [24, 147] on link "Referral Center" at bounding box center [31, 148] width 58 height 7
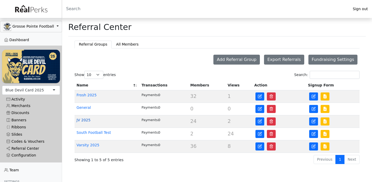
click at [90, 121] on link "JV 2025" at bounding box center [84, 120] width 14 height 4
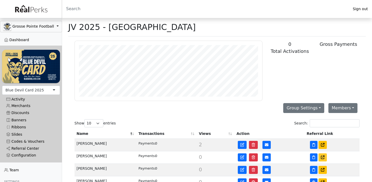
click at [320, 156] on link at bounding box center [323, 157] width 8 height 8
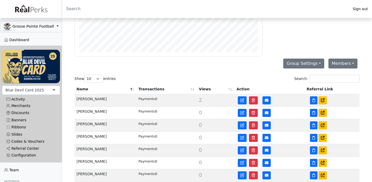
scroll to position [48, 0]
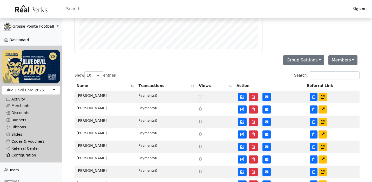
click at [26, 154] on div "Configuration" at bounding box center [31, 155] width 50 height 4
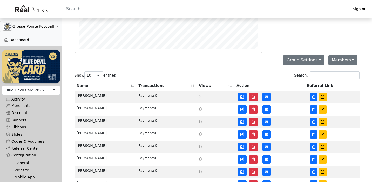
click at [29, 149] on link "Referral Center" at bounding box center [31, 148] width 58 height 7
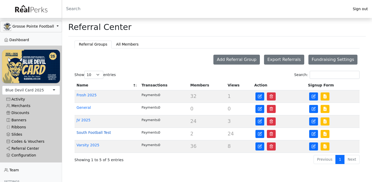
click at [106, 132] on link "South Football Test" at bounding box center [94, 132] width 35 height 4
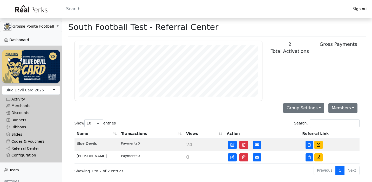
scroll to position [60, 188]
click at [300, 107] on button "Group Settings" at bounding box center [304, 108] width 41 height 10
click at [297, 139] on link "Campaign Page" at bounding box center [307, 136] width 46 height 8
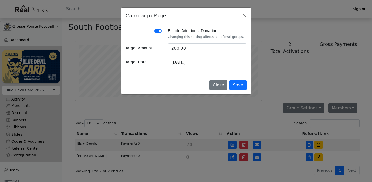
click at [245, 15] on button "Close" at bounding box center [245, 16] width 8 height 8
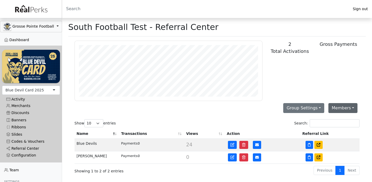
click at [348, 108] on button "Members" at bounding box center [343, 108] width 29 height 10
click at [342, 117] on link "Add Member" at bounding box center [349, 120] width 41 height 8
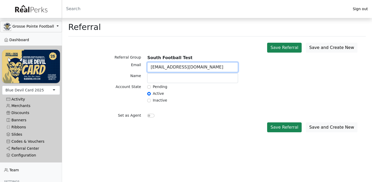
click at [164, 67] on input "bluedevilcarad@gmai.com" at bounding box center [192, 67] width 91 height 10
click at [197, 69] on input "bluedevilcard@gmai.com" at bounding box center [192, 67] width 91 height 10
drag, startPoint x: 197, startPoint y: 69, endPoint x: 192, endPoint y: 69, distance: 4.7
click at [192, 69] on input "bluedevilcard@gmai.com" at bounding box center [192, 67] width 91 height 10
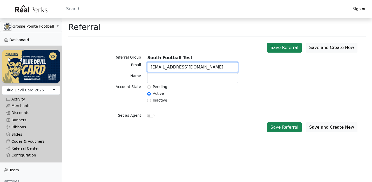
type input "bluedevilcard@gmail.com"
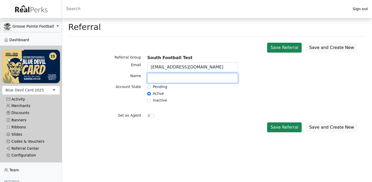
click at [180, 79] on input "text" at bounding box center [192, 78] width 91 height 10
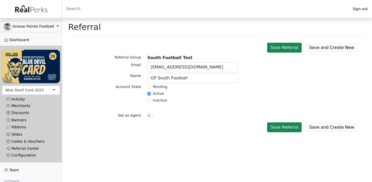
click at [217, 100] on div "Inactive" at bounding box center [192, 100] width 91 height 6
click at [165, 79] on input "GP South Football" at bounding box center [192, 78] width 91 height 10
click at [180, 78] on input "GP South Football" at bounding box center [192, 78] width 91 height 10
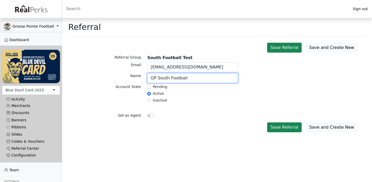
click at [182, 80] on input "GP South Football" at bounding box center [192, 78] width 91 height 10
click at [169, 78] on input "GP South Gridiron Club" at bounding box center [192, 78] width 91 height 10
type input "GP South Football Gridiron Club"
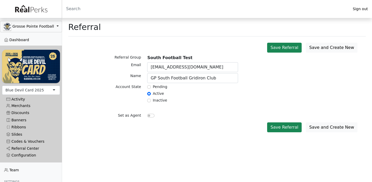
click at [193, 96] on div "Active" at bounding box center [192, 94] width 91 height 6
click at [299, 126] on button "Save Referral" at bounding box center [284, 127] width 35 height 10
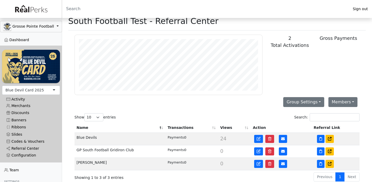
scroll to position [6, 0]
click at [29, 147] on link "Referral Center" at bounding box center [31, 148] width 58 height 7
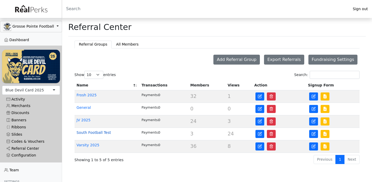
click at [97, 131] on link "South Football Test" at bounding box center [94, 132] width 35 height 4
click at [260, 135] on icon "button" at bounding box center [260, 134] width 4 height 4
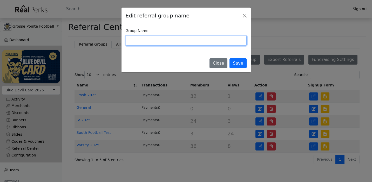
click at [157, 39] on input "Group Name" at bounding box center [186, 41] width 121 height 10
type input "GP South Football Gridiron Club"
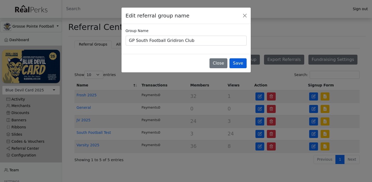
click at [238, 64] on button "Save" at bounding box center [238, 63] width 17 height 10
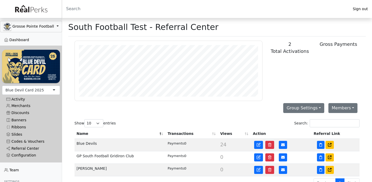
scroll to position [60, 188]
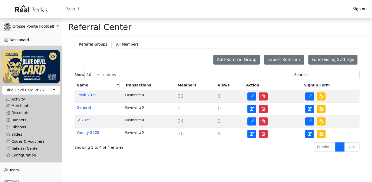
click at [91, 131] on link "Varsity 2025" at bounding box center [88, 132] width 23 height 4
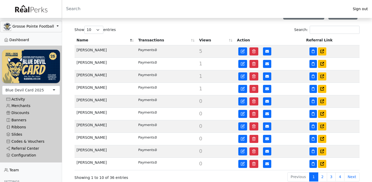
scroll to position [94, 0]
click at [25, 106] on link "Merchants" at bounding box center [31, 105] width 58 height 7
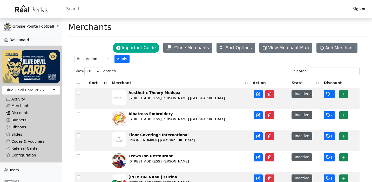
click at [22, 111] on link "Discounts" at bounding box center [31, 112] width 58 height 7
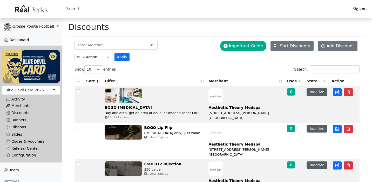
click at [26, 104] on link "Merchants" at bounding box center [31, 105] width 58 height 7
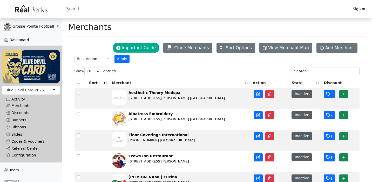
click at [23, 148] on link "Referral Center" at bounding box center [31, 148] width 58 height 7
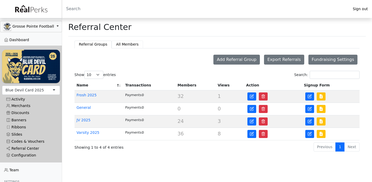
click at [119, 45] on button "All Members" at bounding box center [127, 45] width 31 height 8
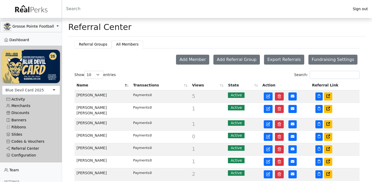
click at [100, 45] on button "Referral Groups" at bounding box center [93, 45] width 37 height 8
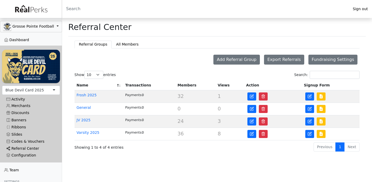
click at [20, 148] on link "Referral Center" at bounding box center [31, 148] width 58 height 7
click at [128, 43] on button "All Members" at bounding box center [127, 45] width 31 height 8
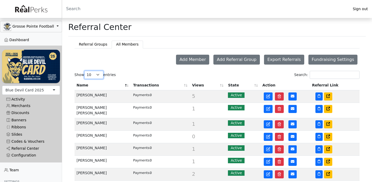
select select "100"
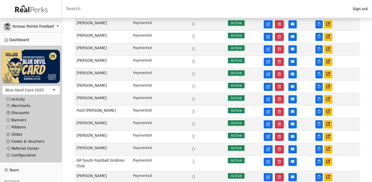
scroll to position [400, 0]
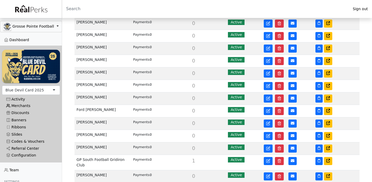
click at [24, 105] on link "Merchants" at bounding box center [31, 105] width 58 height 7
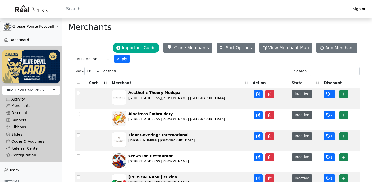
click at [20, 151] on link "Referral Center" at bounding box center [31, 148] width 58 height 7
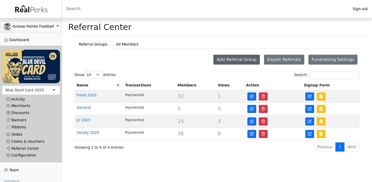
click at [229, 61] on button "Add Referral Group" at bounding box center [237, 60] width 47 height 10
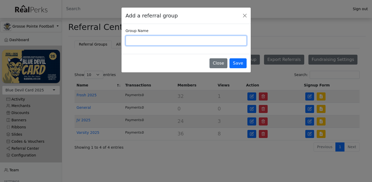
click at [192, 39] on input "Group Name" at bounding box center [186, 41] width 121 height 10
type input "GP South Football Gridiron Club"
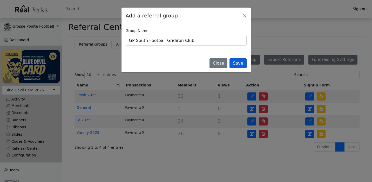
click at [239, 65] on button "Save" at bounding box center [238, 63] width 17 height 10
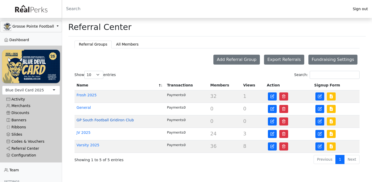
click at [100, 121] on link "GP South Football Gridiron Club" at bounding box center [105, 120] width 57 height 4
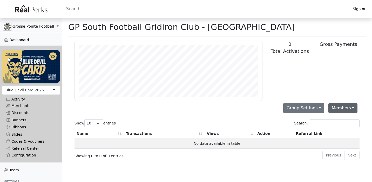
click at [337, 108] on button "Members" at bounding box center [343, 108] width 29 height 10
click at [334, 117] on link "Add Member" at bounding box center [349, 120] width 41 height 8
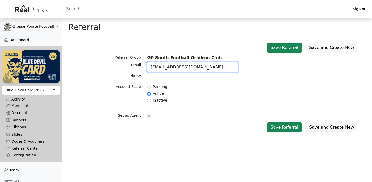
type input "[EMAIL_ADDRESS][DOMAIN_NAME]"
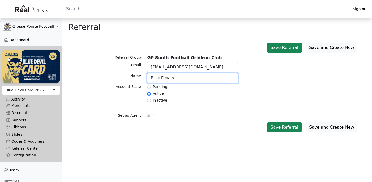
type input "Blue Devils"
click at [242, 98] on div "Account State Pending Active Inactive" at bounding box center [217, 94] width 292 height 20
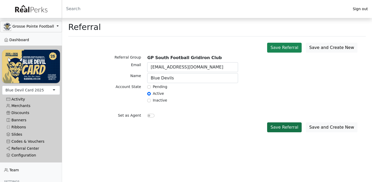
click at [285, 126] on button "Save Referral" at bounding box center [284, 127] width 35 height 10
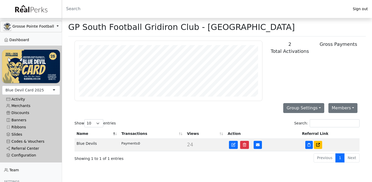
scroll to position [60, 188]
click at [340, 111] on button "Members" at bounding box center [343, 108] width 29 height 10
click at [335, 117] on link "Add Member" at bounding box center [349, 120] width 41 height 8
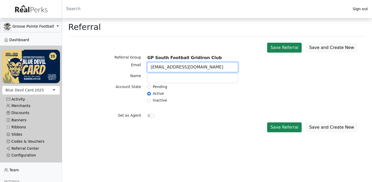
type input "[EMAIL_ADDRESS][DOMAIN_NAME]"
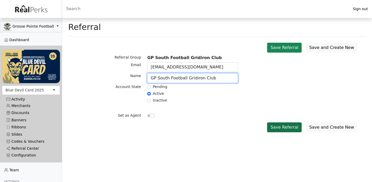
type input "GP South Football Gridiron Club"
click at [287, 130] on button "Save Referral" at bounding box center [284, 127] width 35 height 10
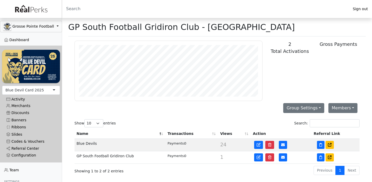
scroll to position [60, 188]
click at [302, 108] on button "Group Settings" at bounding box center [304, 108] width 41 height 10
click at [296, 134] on link "Campaign Page" at bounding box center [307, 136] width 46 height 8
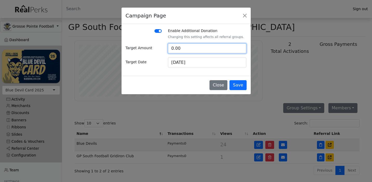
click at [221, 48] on input "0.00" at bounding box center [207, 48] width 79 height 10
type input "200"
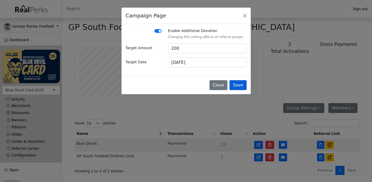
click at [239, 80] on button "Save" at bounding box center [238, 85] width 17 height 10
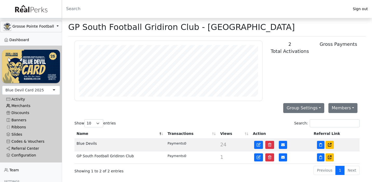
click at [25, 107] on link "Merchants" at bounding box center [31, 105] width 58 height 7
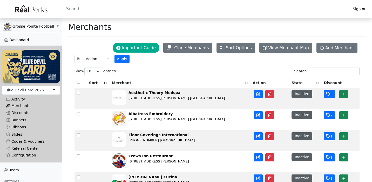
click at [26, 104] on link "Merchants" at bounding box center [31, 105] width 58 height 7
click at [38, 146] on link "Referral Center" at bounding box center [31, 148] width 58 height 7
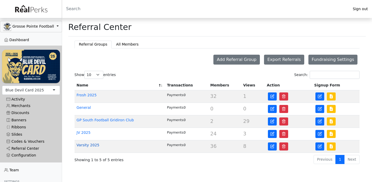
click at [86, 144] on link "Varsity 2025" at bounding box center [88, 145] width 23 height 4
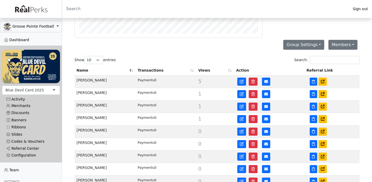
scroll to position [64, 0]
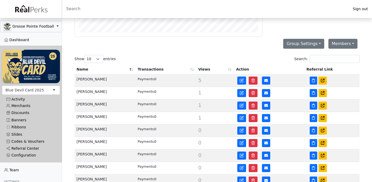
click at [194, 68] on th "Transactions" at bounding box center [166, 69] width 61 height 10
click at [192, 70] on th "Transactions" at bounding box center [166, 69] width 61 height 10
click at [200, 70] on th "Views" at bounding box center [215, 69] width 38 height 10
click at [196, 70] on th "Transactions" at bounding box center [166, 69] width 61 height 10
click at [196, 71] on th "Views" at bounding box center [215, 69] width 38 height 10
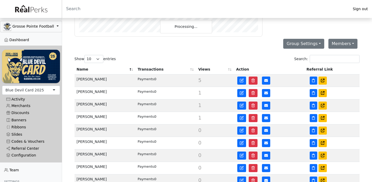
click at [193, 70] on th "Transactions" at bounding box center [166, 69] width 61 height 10
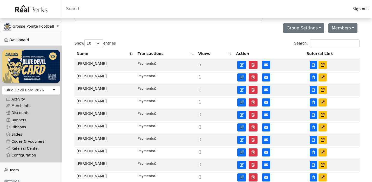
scroll to position [82, 0]
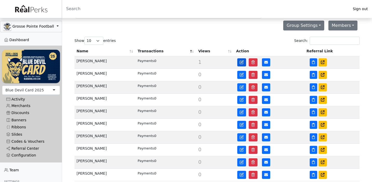
click at [242, 62] on icon at bounding box center [242, 61] width 2 height 2
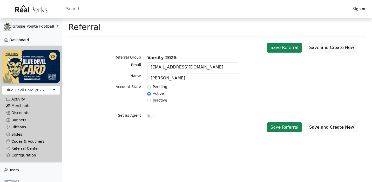
click at [22, 107] on link "Merchants" at bounding box center [31, 105] width 58 height 7
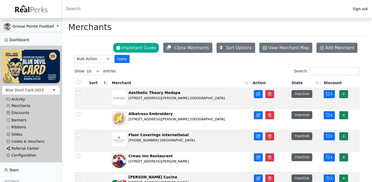
click at [38, 149] on link "Referral Center" at bounding box center [31, 148] width 58 height 7
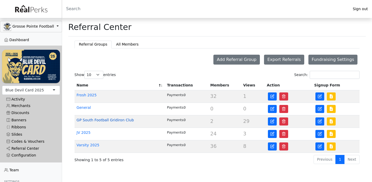
click at [116, 120] on link "GP South Football Gridiron Club" at bounding box center [105, 120] width 57 height 4
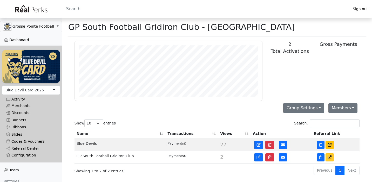
click at [329, 156] on icon at bounding box center [330, 157] width 4 height 4
click at [31, 147] on link "Referral Center" at bounding box center [31, 148] width 58 height 7
